Goal: Information Seeking & Learning: Learn about a topic

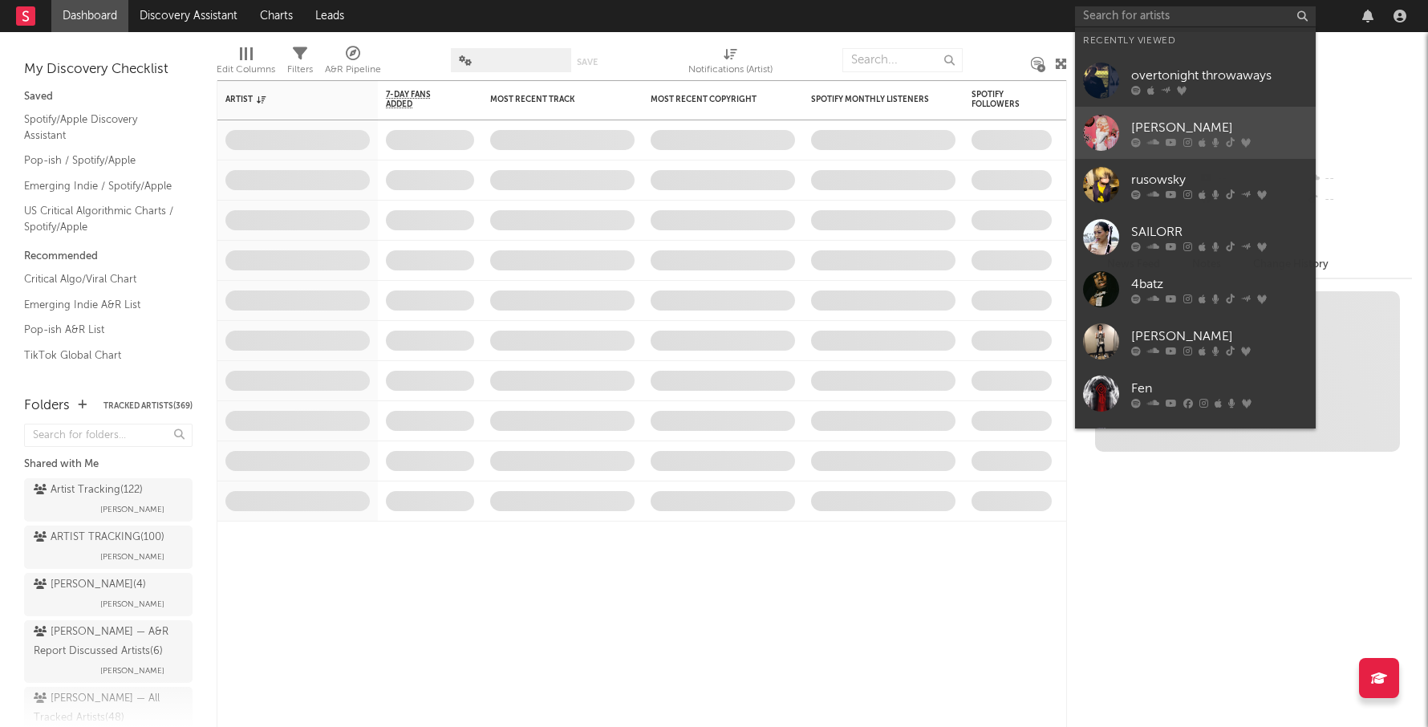
click at [1193, 128] on div "[PERSON_NAME]" at bounding box center [1219, 127] width 177 height 19
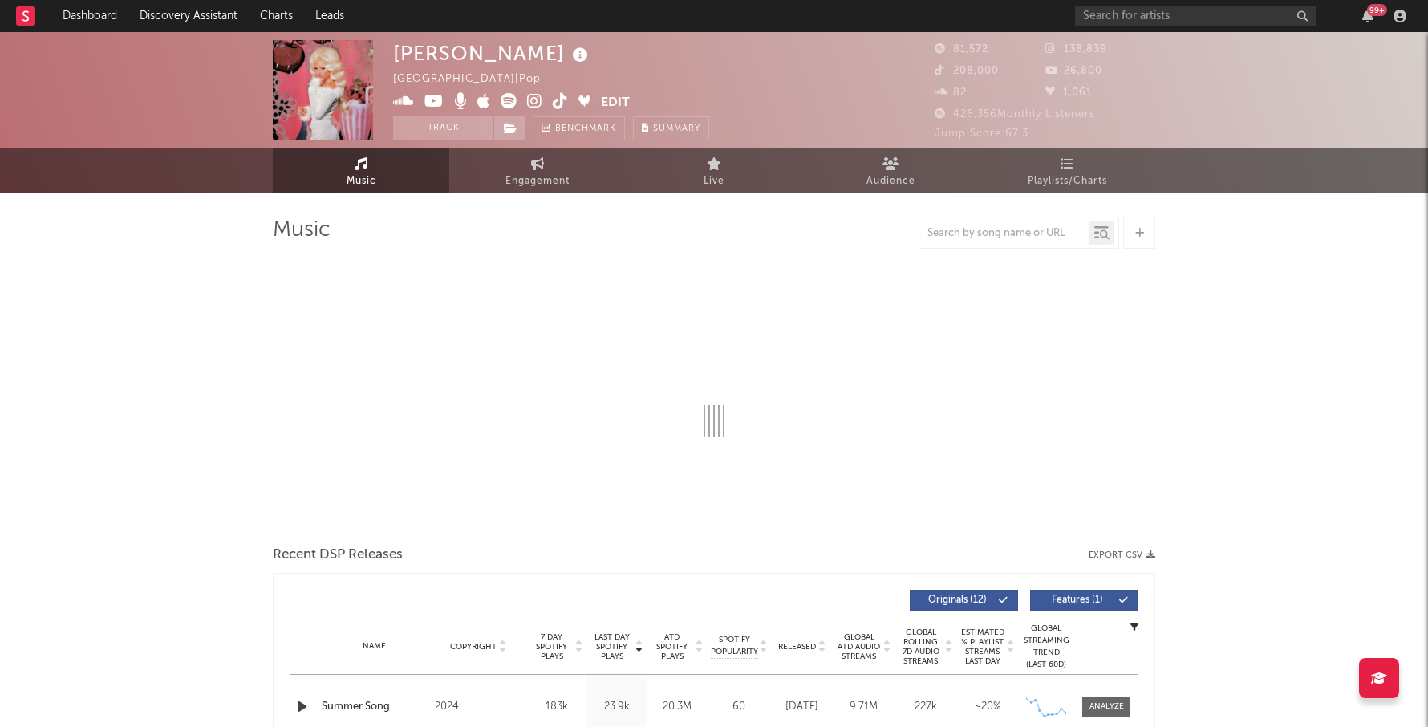
select select "6m"
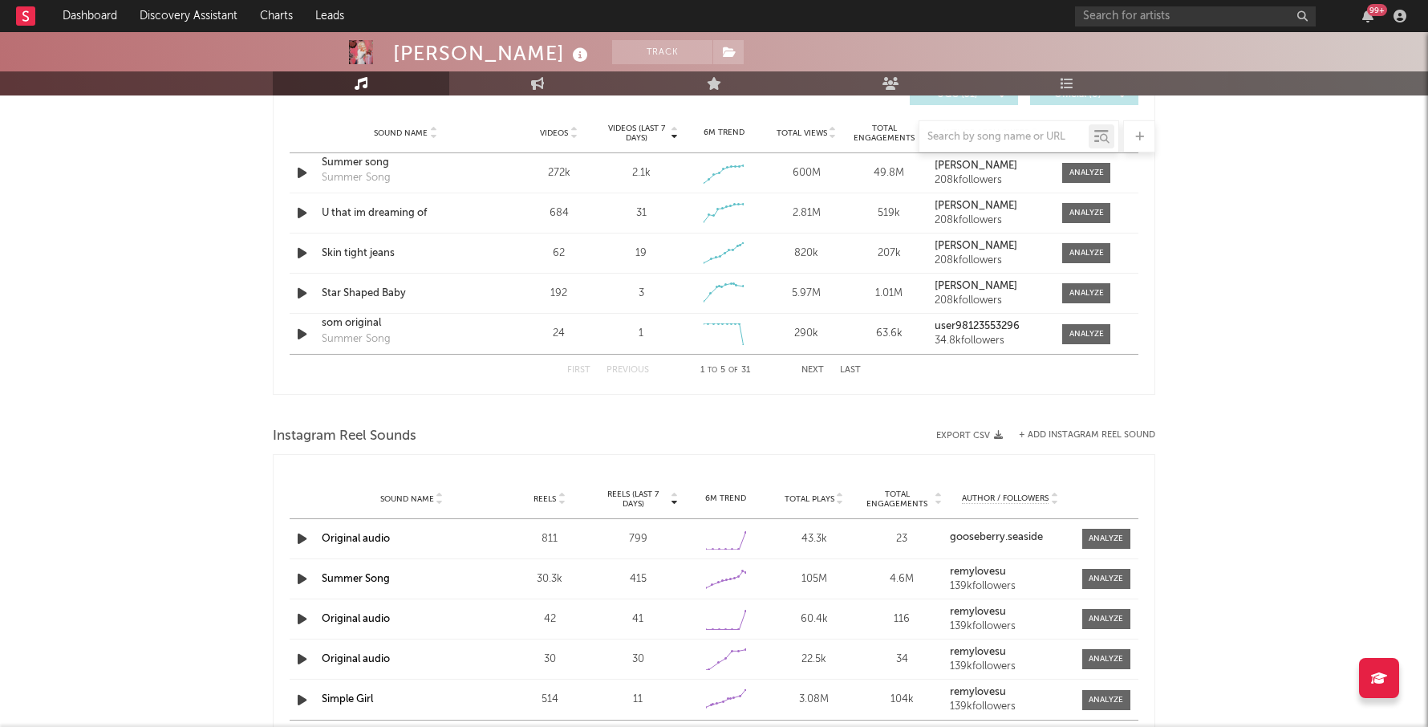
scroll to position [1156, 0]
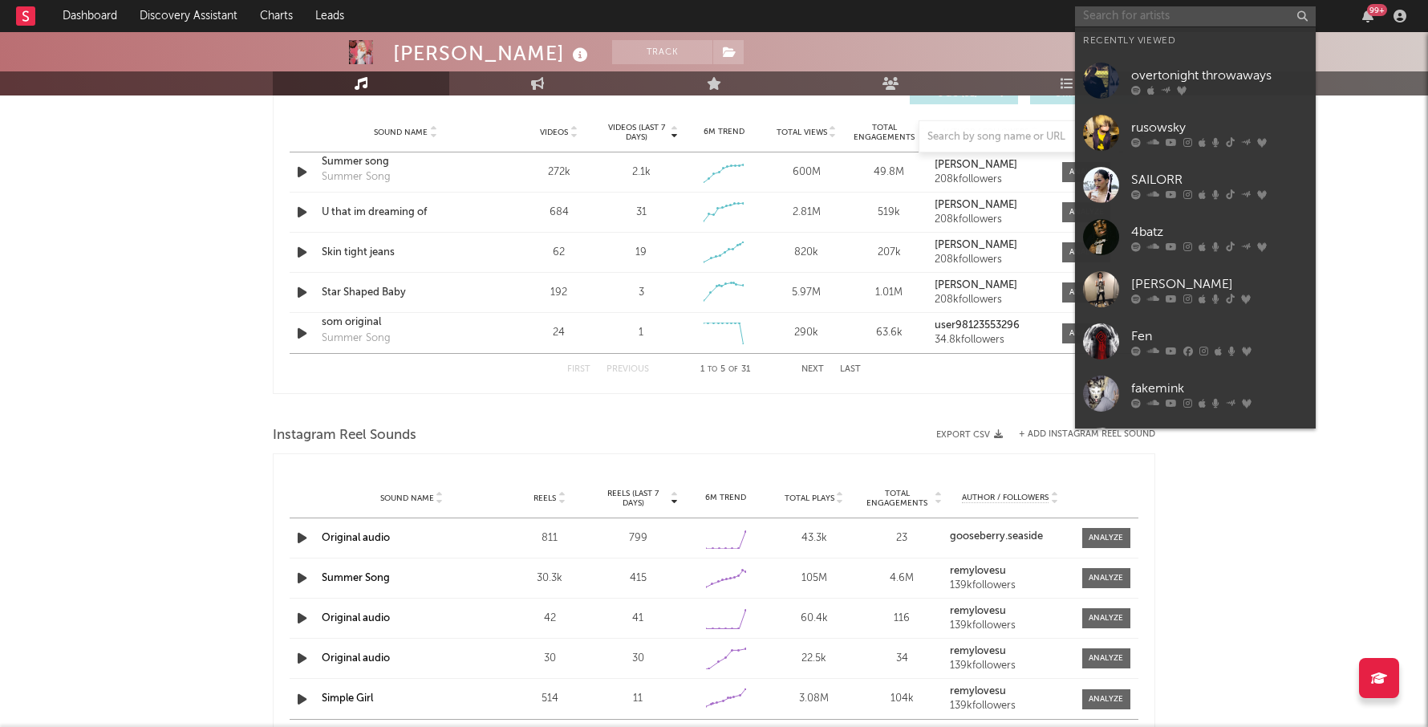
click at [1127, 17] on input "text" at bounding box center [1195, 16] width 241 height 20
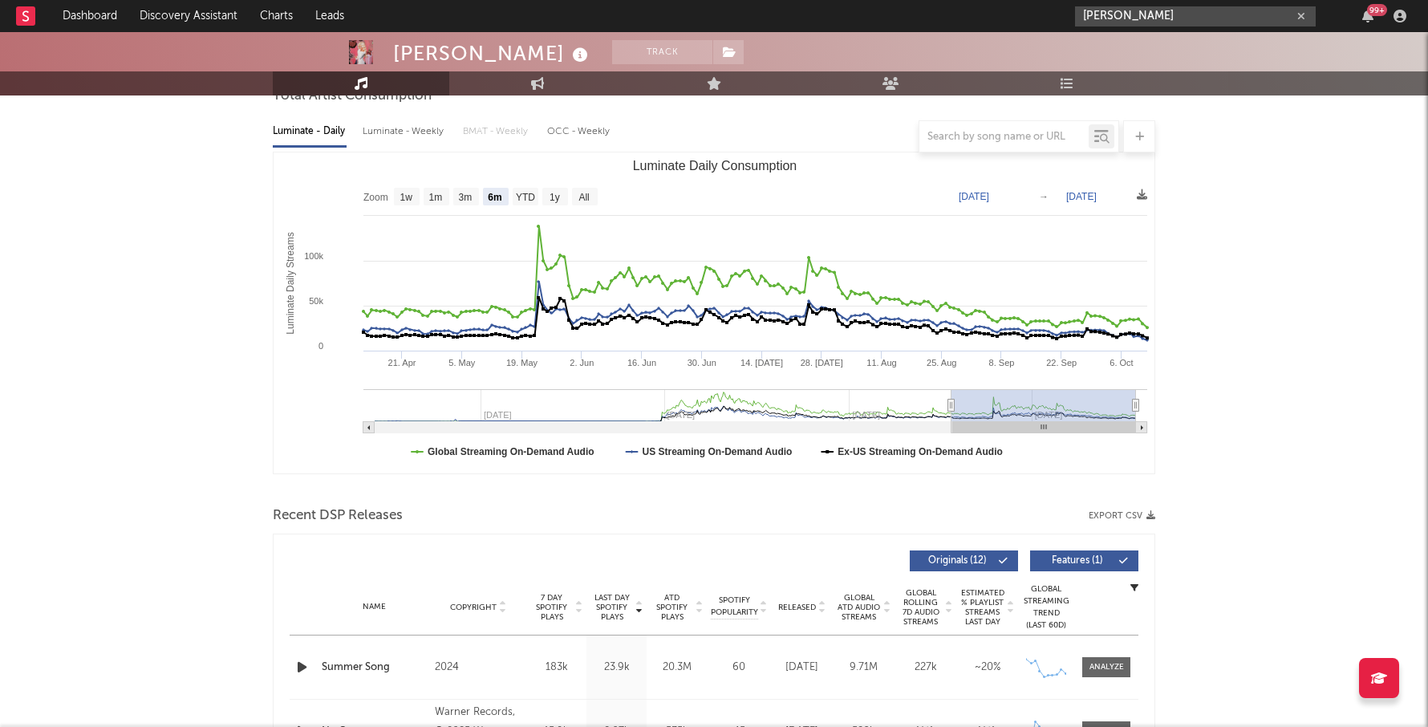
scroll to position [0, 0]
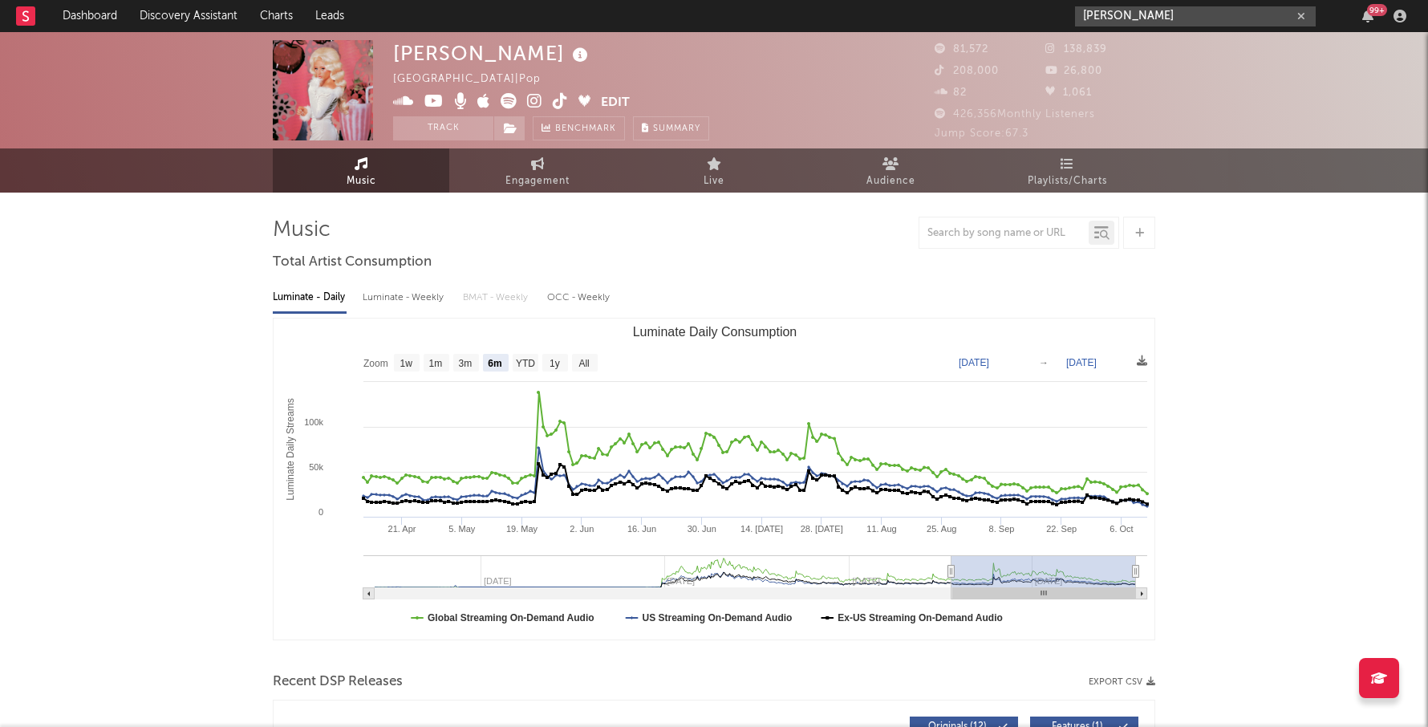
click at [1177, 20] on input "[PERSON_NAME]" at bounding box center [1195, 16] width 241 height 20
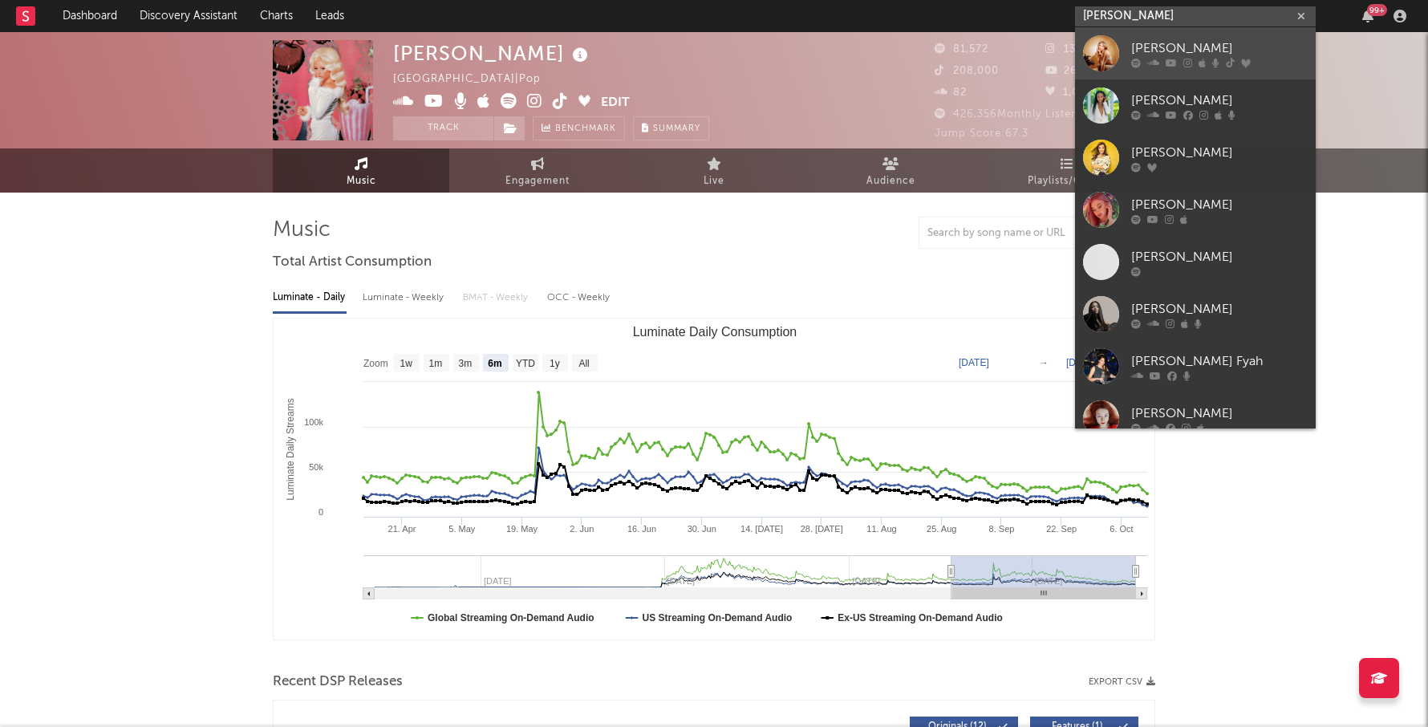
type input "[PERSON_NAME]"
click at [1176, 39] on div "[PERSON_NAME]" at bounding box center [1219, 48] width 177 height 19
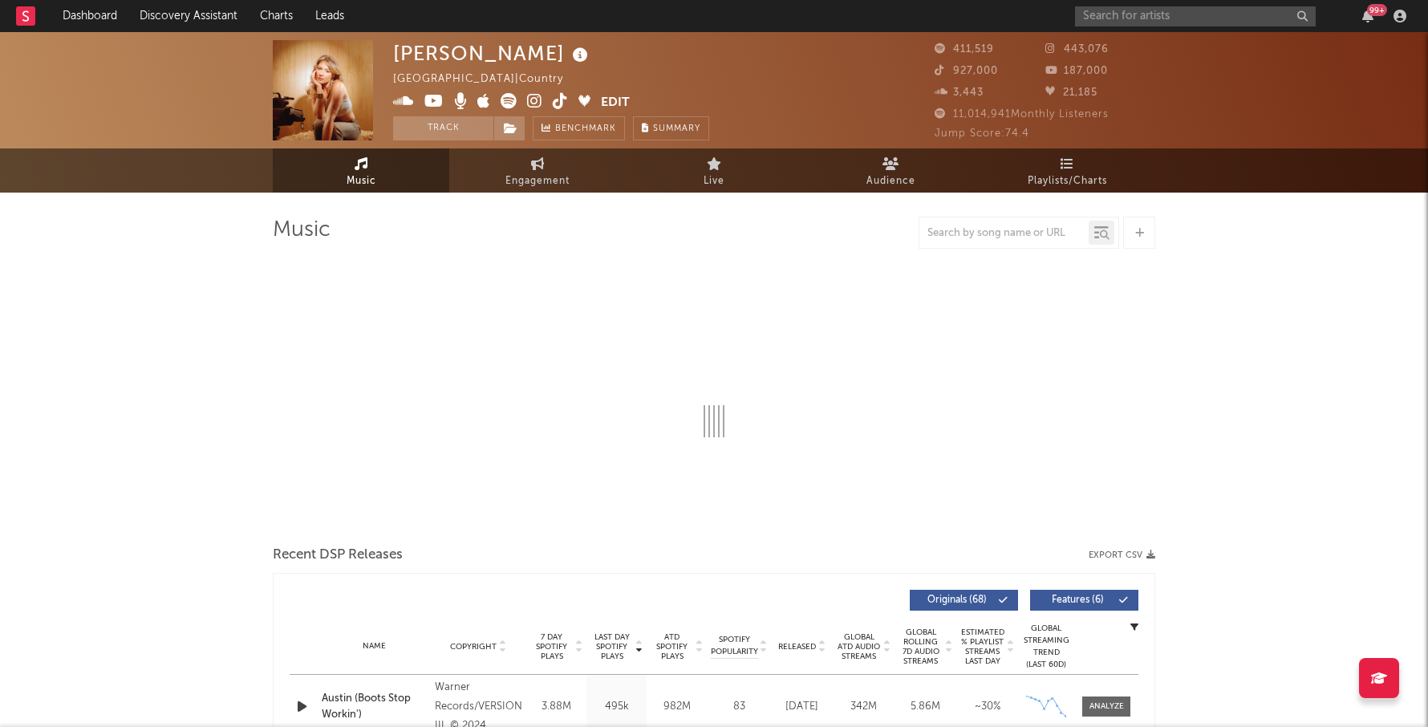
select select "6m"
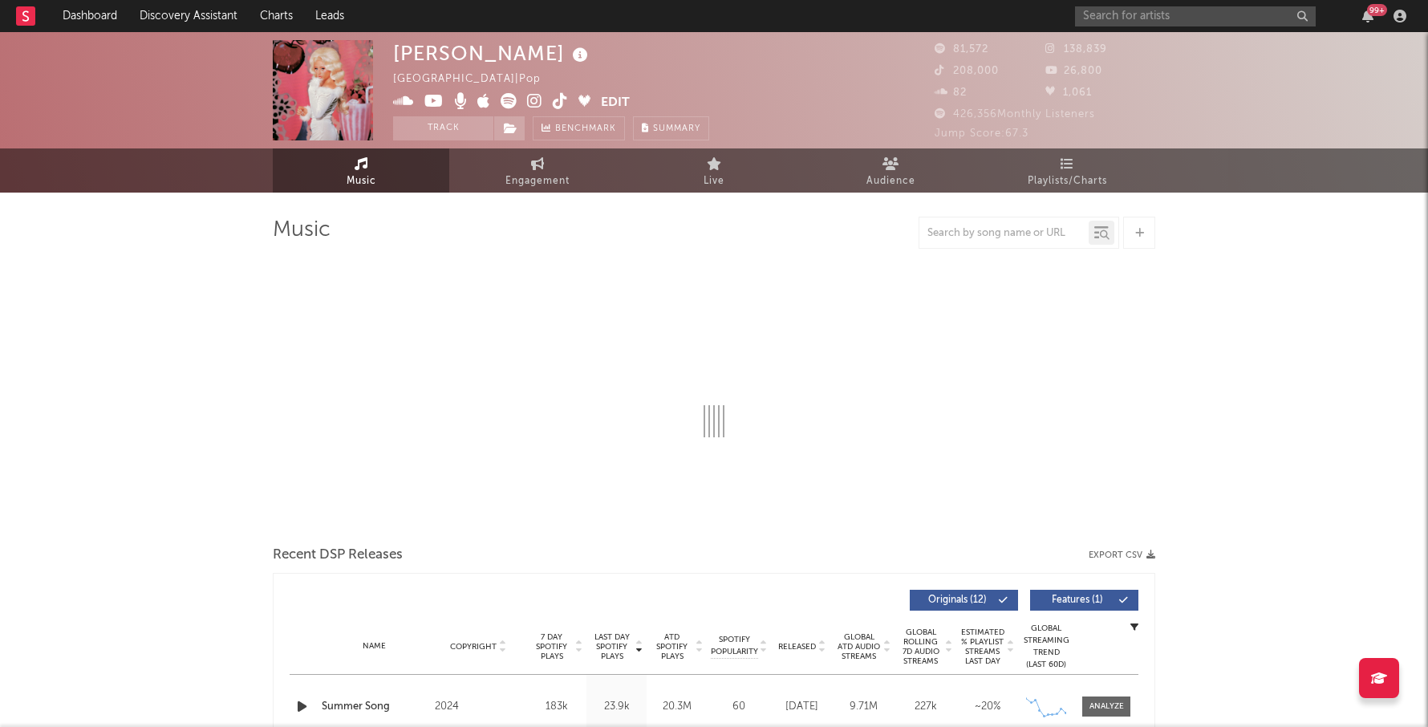
select select "6m"
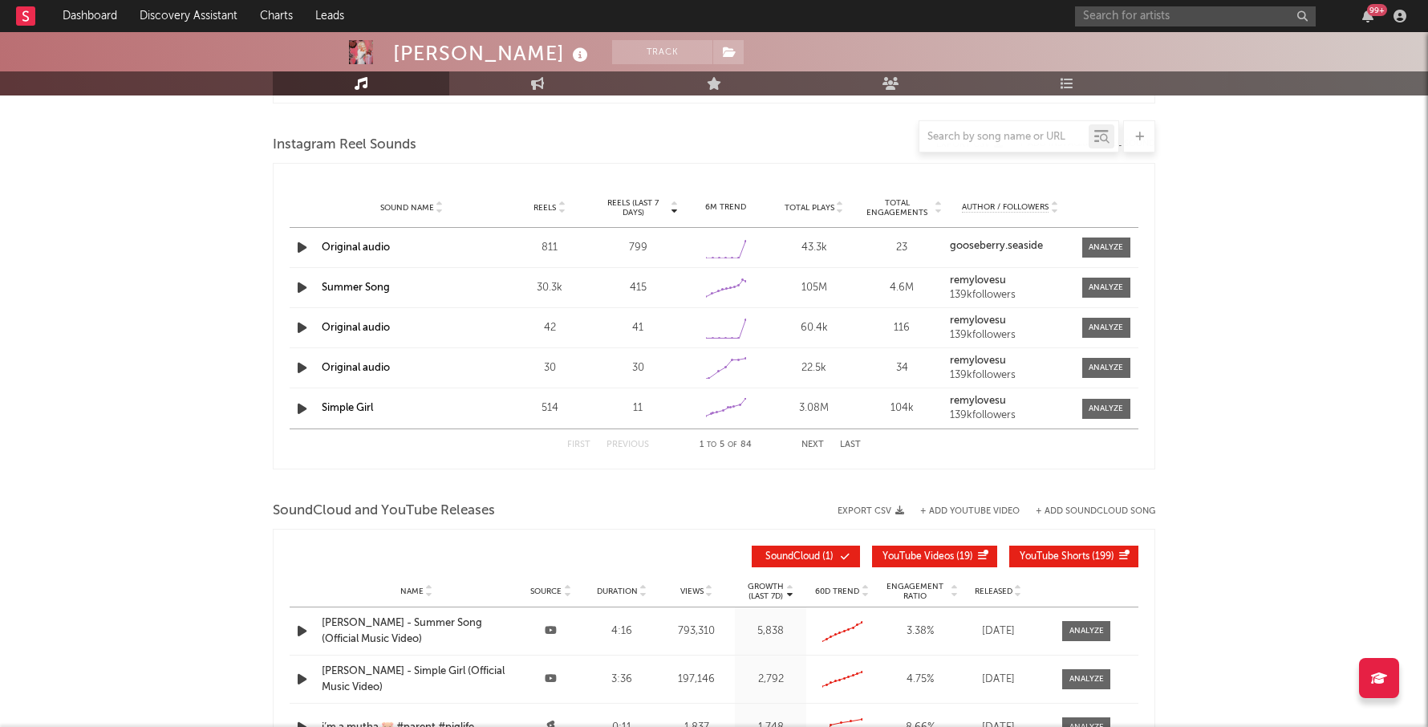
scroll to position [1452, 0]
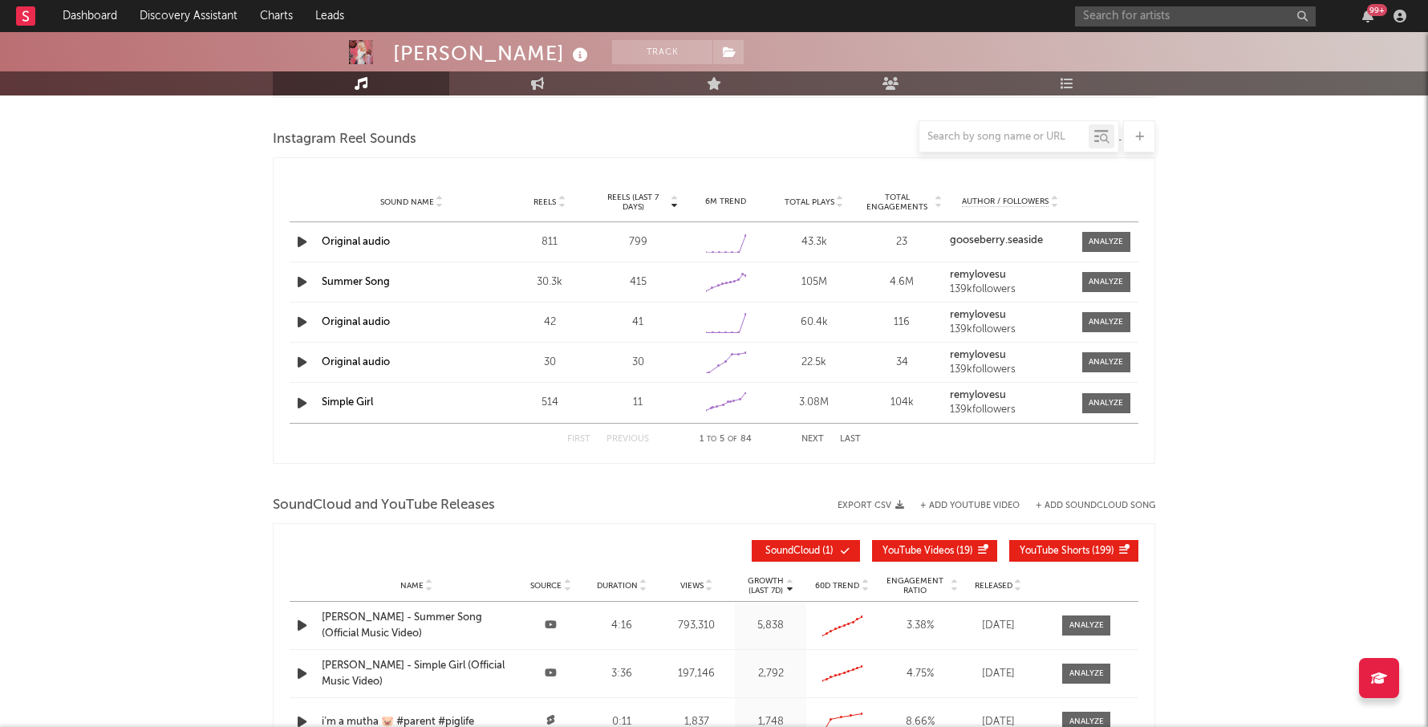
click at [1114, 233] on span at bounding box center [1106, 242] width 48 height 20
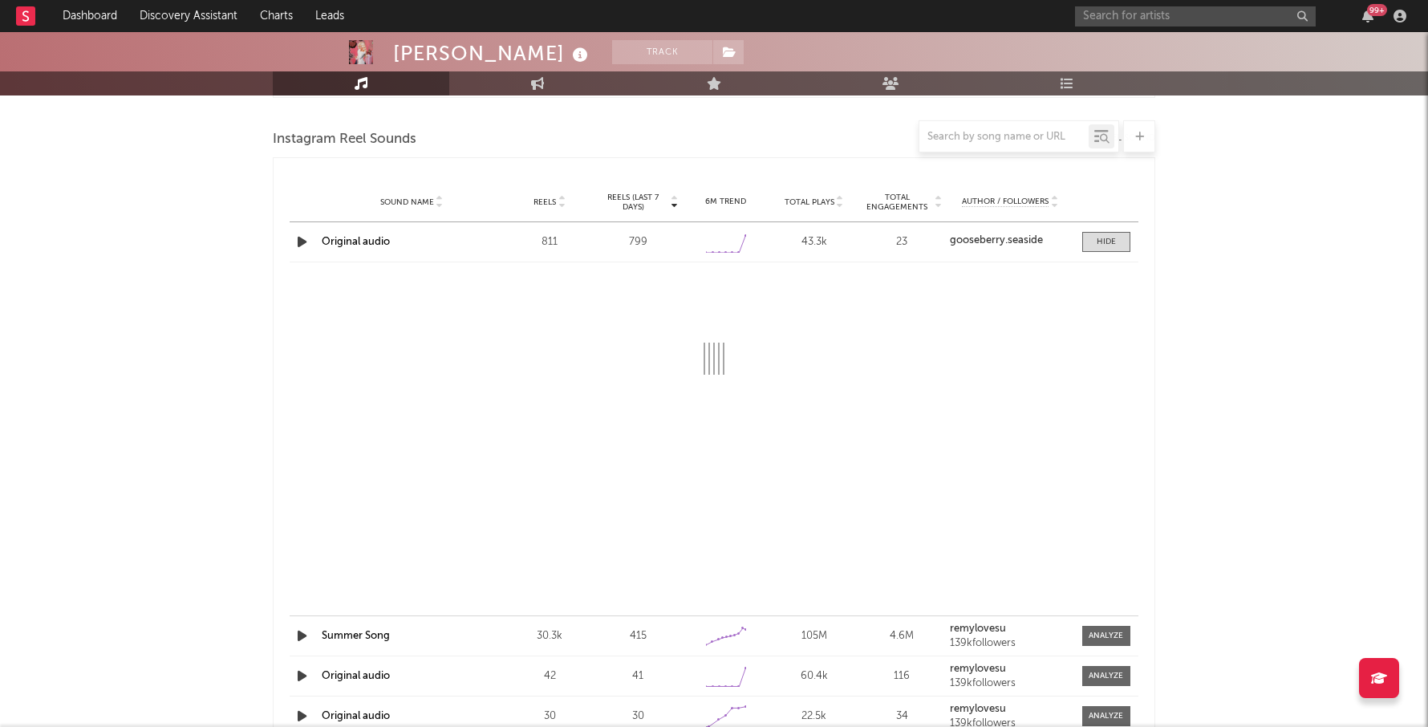
select select "1w"
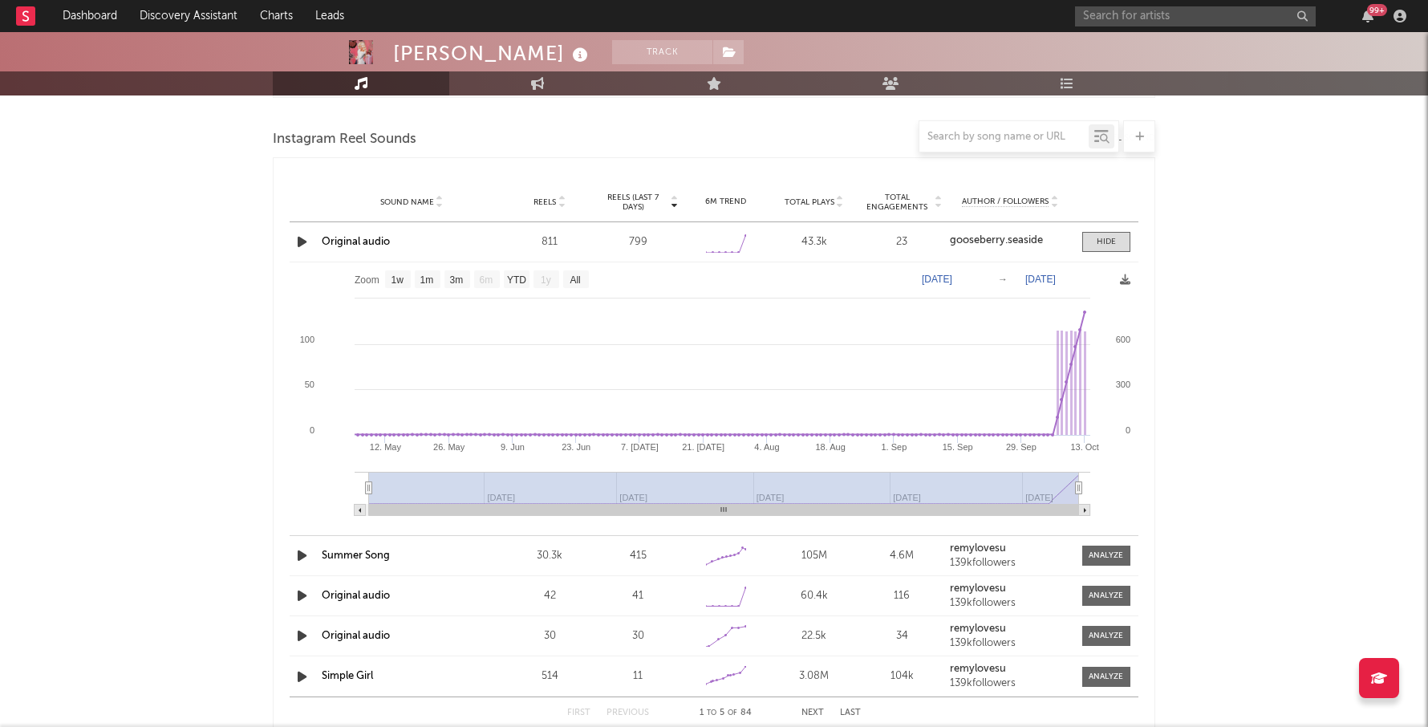
click at [355, 241] on link "Original audio" at bounding box center [356, 242] width 68 height 10
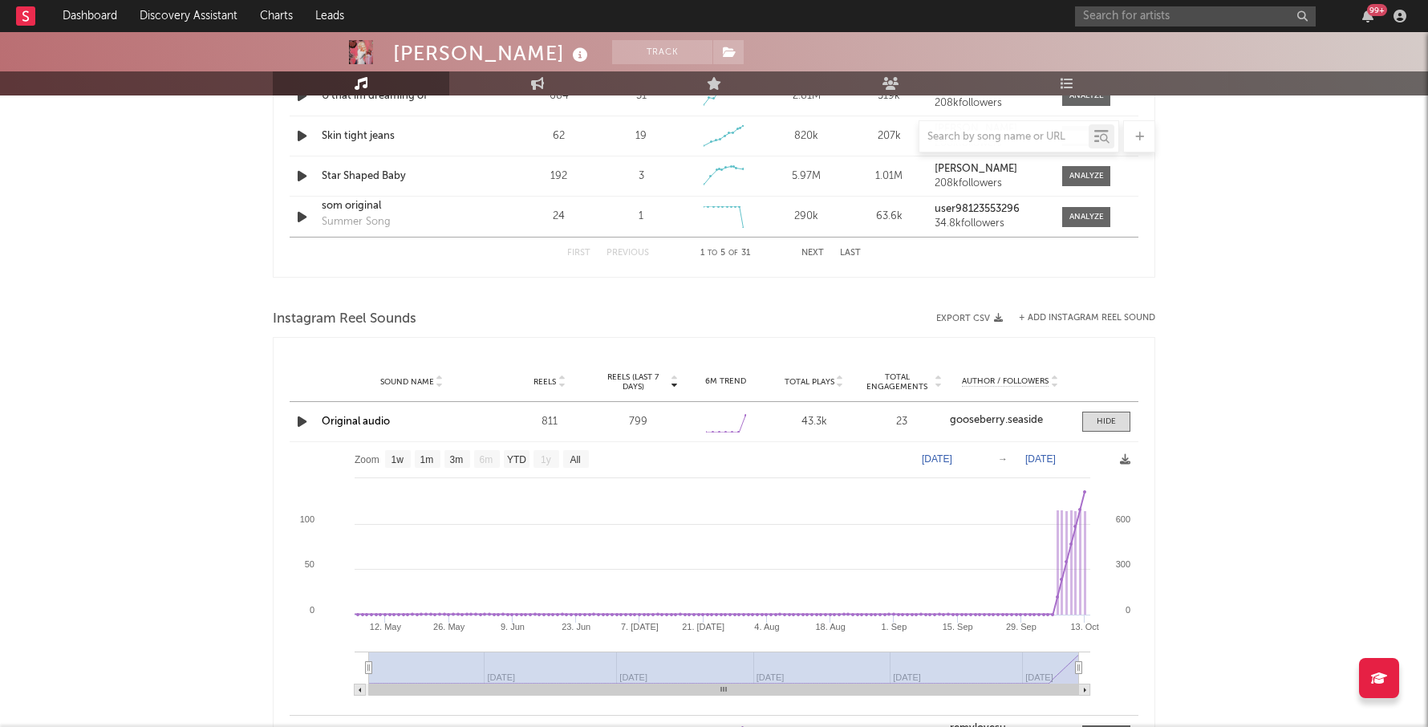
scroll to position [1169, 0]
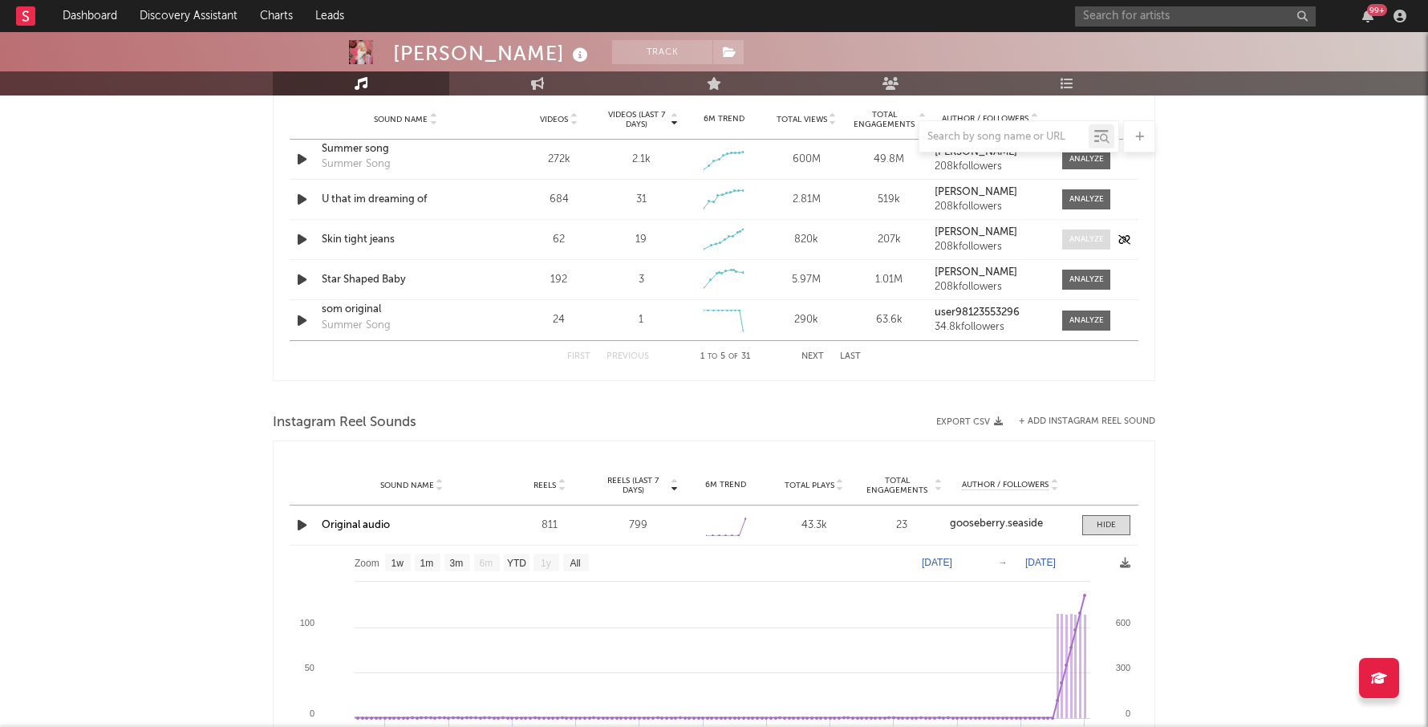
click at [1063, 237] on span at bounding box center [1086, 239] width 48 height 20
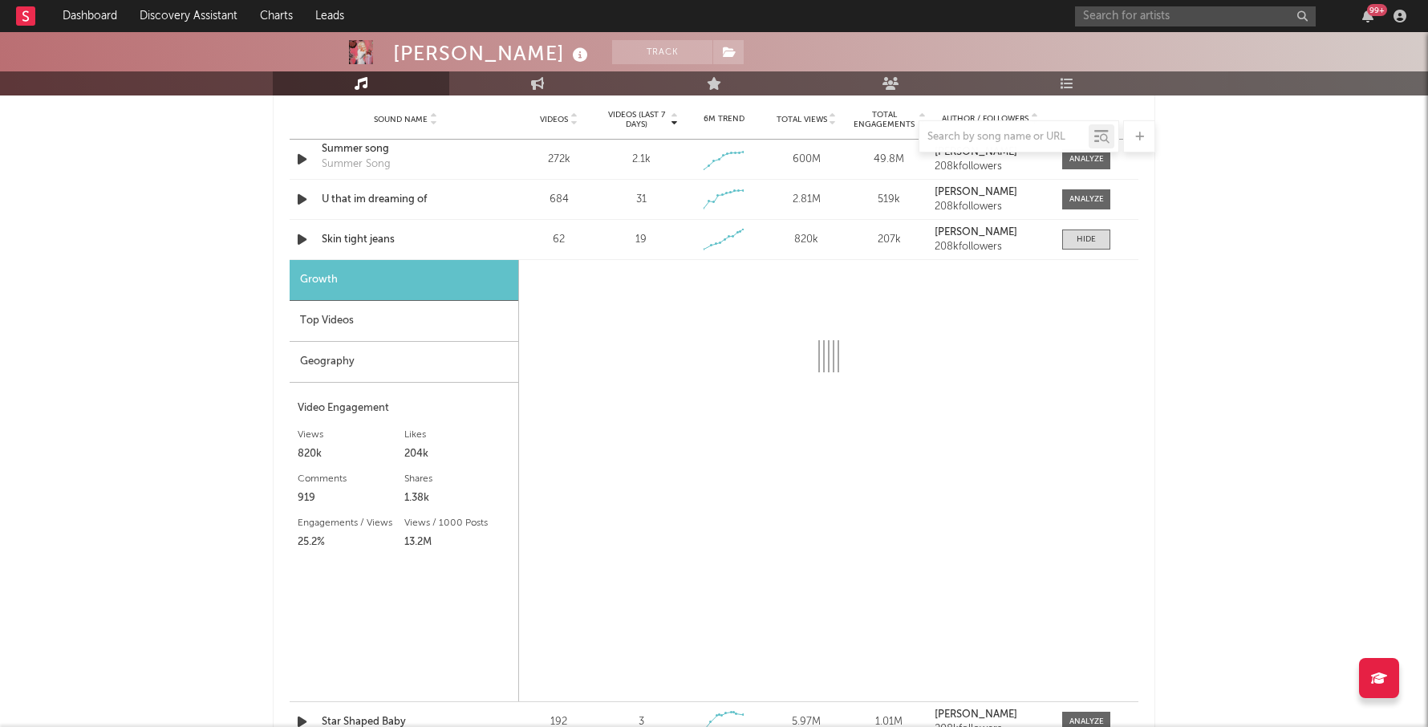
select select "1w"
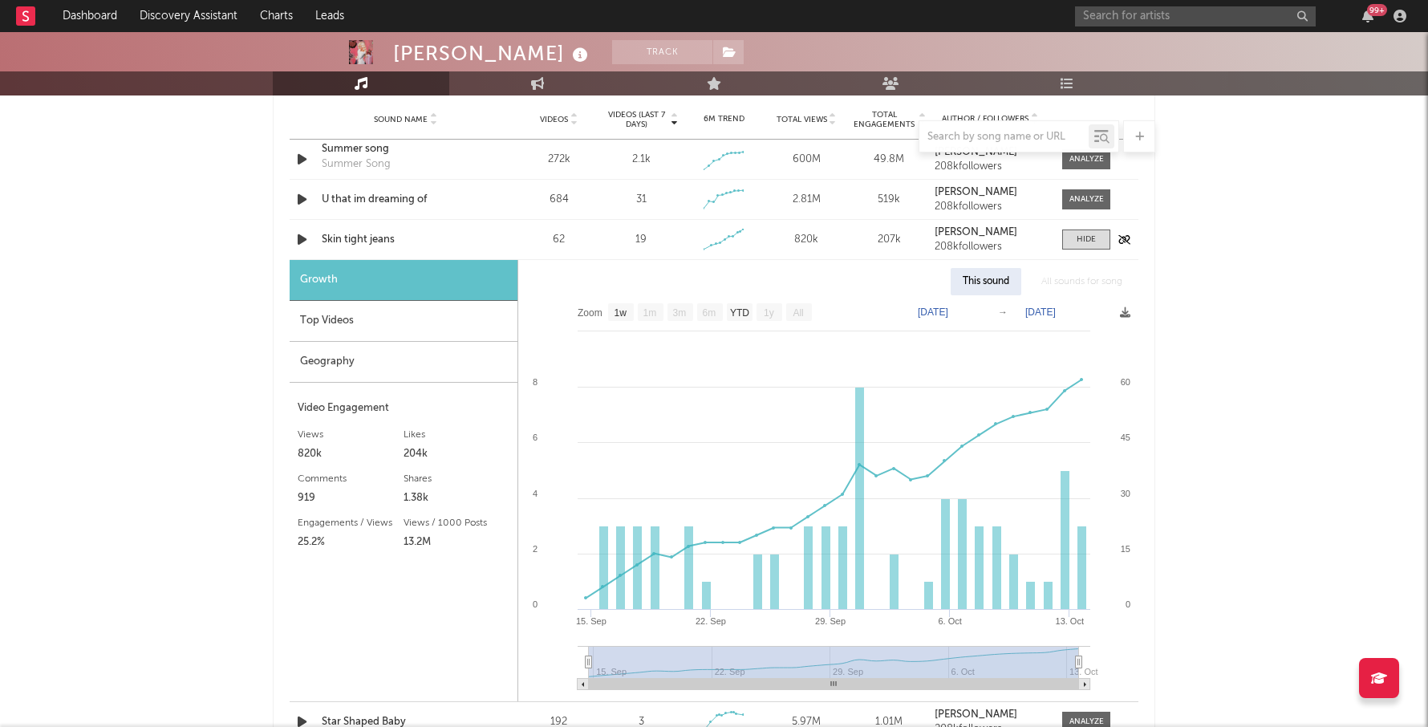
click at [357, 241] on div "Skin tight jeans" at bounding box center [406, 240] width 168 height 16
